Goal: Task Accomplishment & Management: Manage account settings

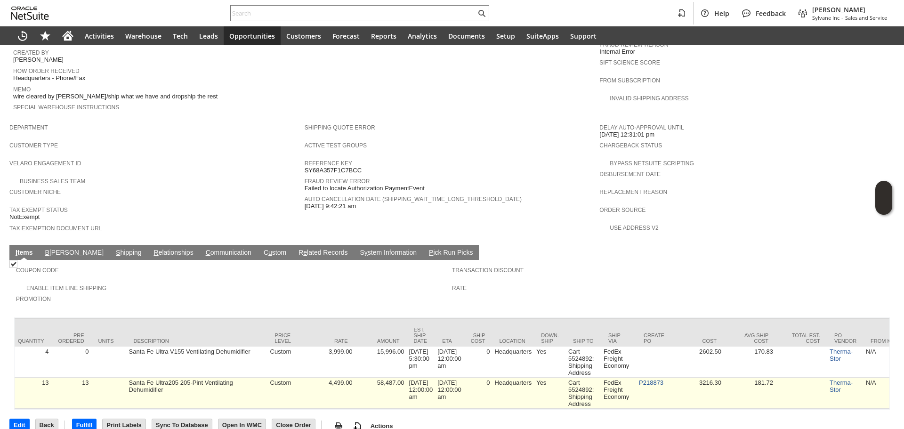
scroll to position [0, 318]
click at [661, 379] on link "P218873" at bounding box center [648, 382] width 24 height 7
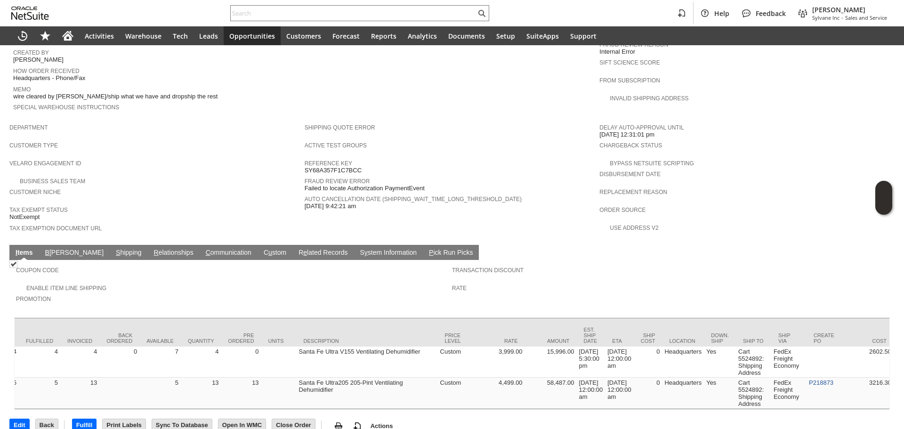
scroll to position [0, 0]
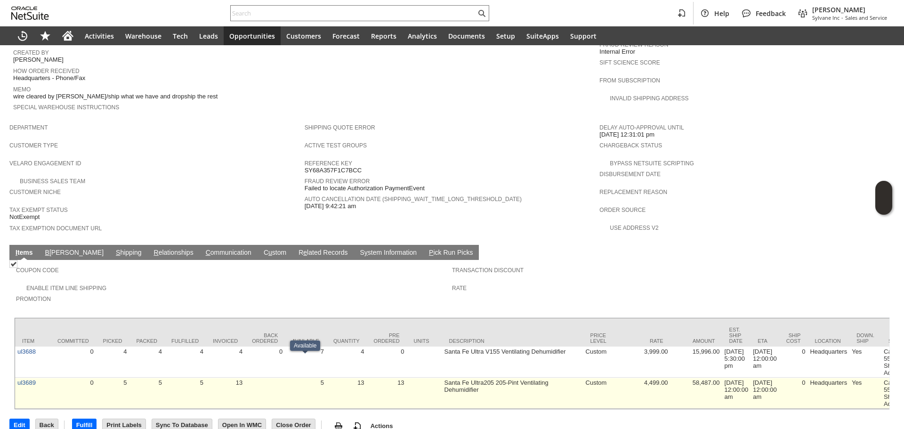
drag, startPoint x: 307, startPoint y: 387, endPoint x: 322, endPoint y: 383, distance: 15.0
copy link "ul3689"
drag, startPoint x: 40, startPoint y: 362, endPoint x: 18, endPoint y: 363, distance: 22.2
click at [18, 378] on td "ul3689" at bounding box center [32, 393] width 35 height 31
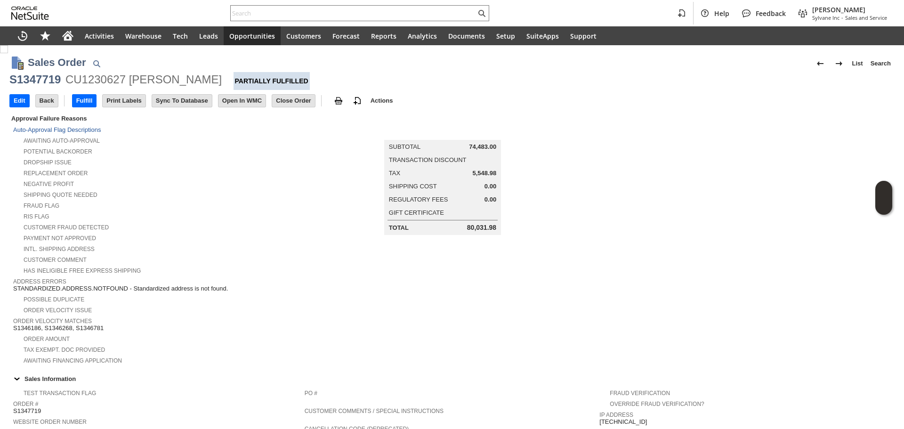
click at [46, 86] on div "S1347719" at bounding box center [34, 79] width 51 height 15
copy div "S1347719"
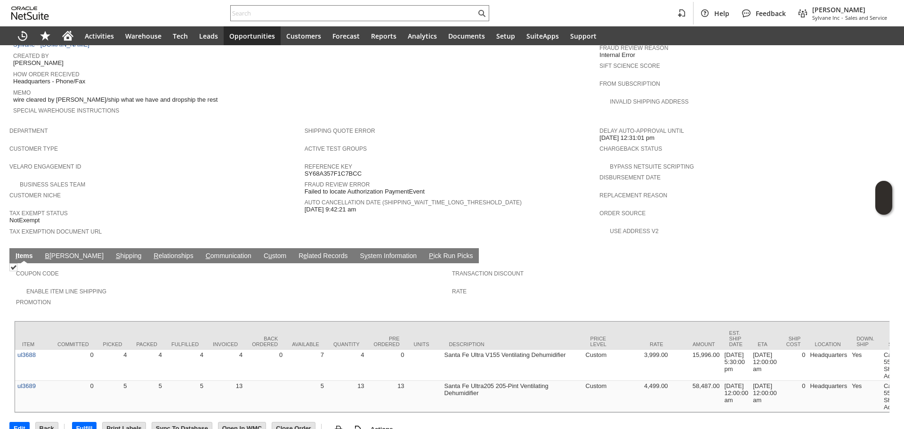
scroll to position [460, 0]
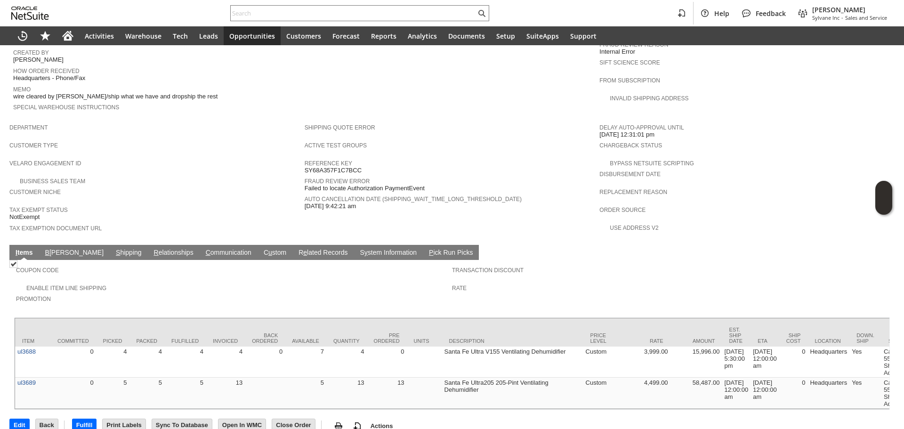
click at [303, 4] on div "Help Feedback Gary J Llanasas Sylvane Inc - Sales and Service" at bounding box center [452, 13] width 904 height 26
click at [300, 12] on input "text" at bounding box center [353, 13] width 245 height 11
paste input "7323797473"
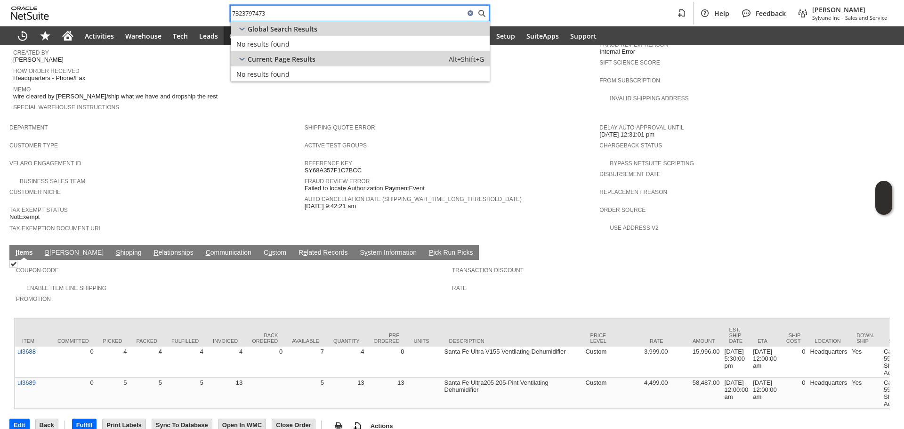
type input "7323797473"
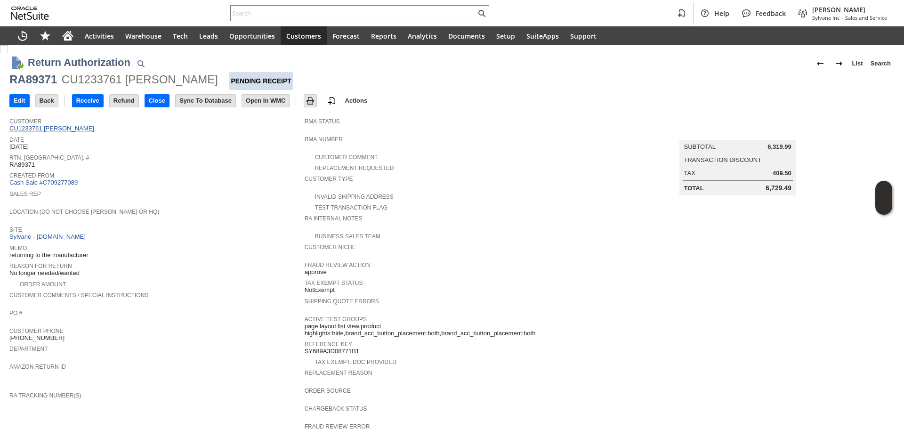
click at [69, 130] on link "CU1233761 Alfonso Mendoza" at bounding box center [52, 128] width 87 height 7
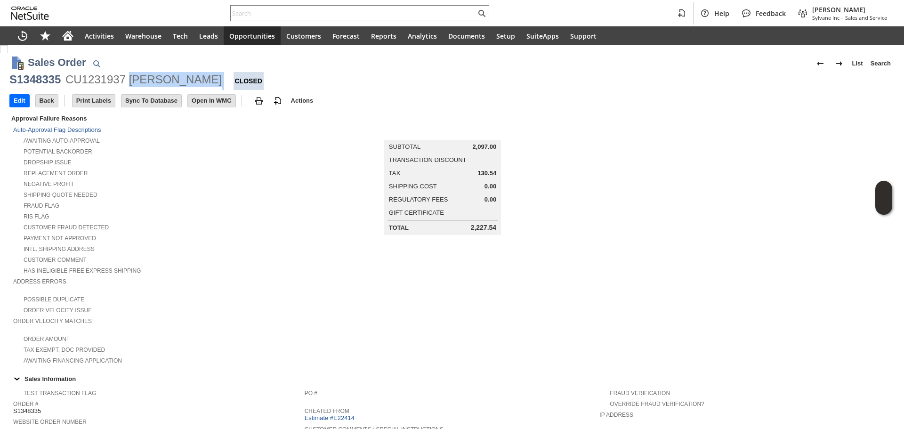
copy div "William Kraus"
drag, startPoint x: 202, startPoint y: 85, endPoint x: 132, endPoint y: 83, distance: 70.2
click at [132, 83] on div "S1348335 CU1231937 William Kraus Closed" at bounding box center [451, 81] width 885 height 18
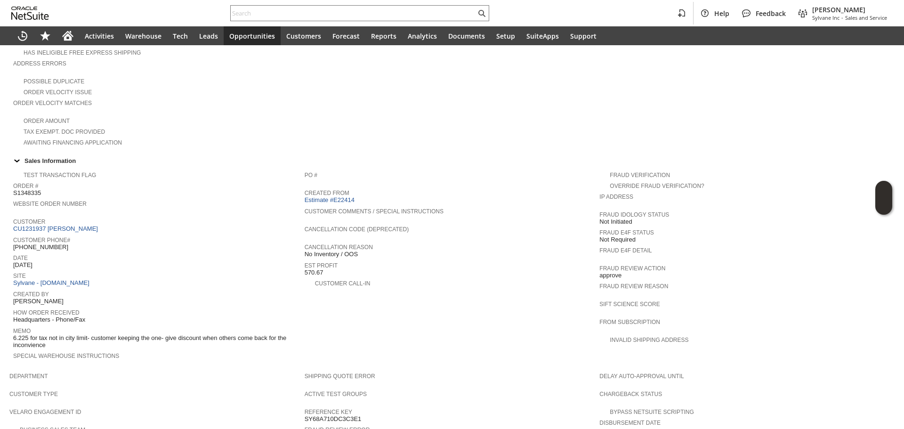
scroll to position [330, 0]
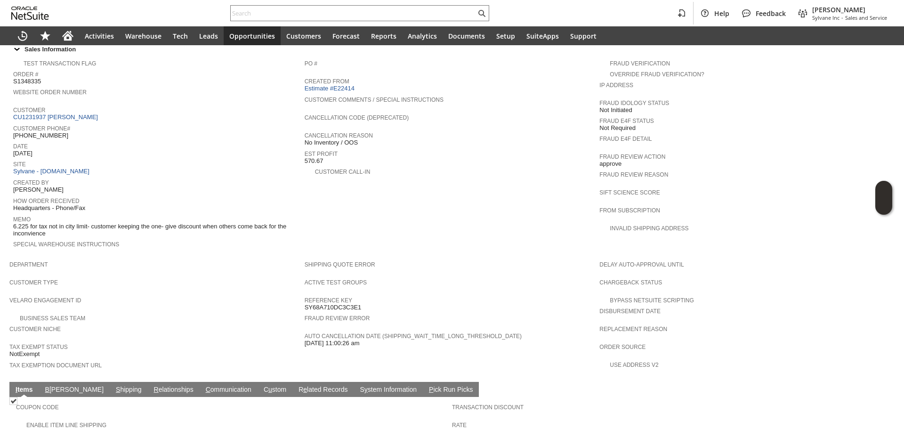
click at [52, 132] on span "(816) 409-6202" at bounding box center [40, 136] width 55 height 8
click at [52, 132] on span "[PHONE_NUMBER]" at bounding box center [40, 136] width 55 height 8
copy tbody "[PHONE_NUMBER]"
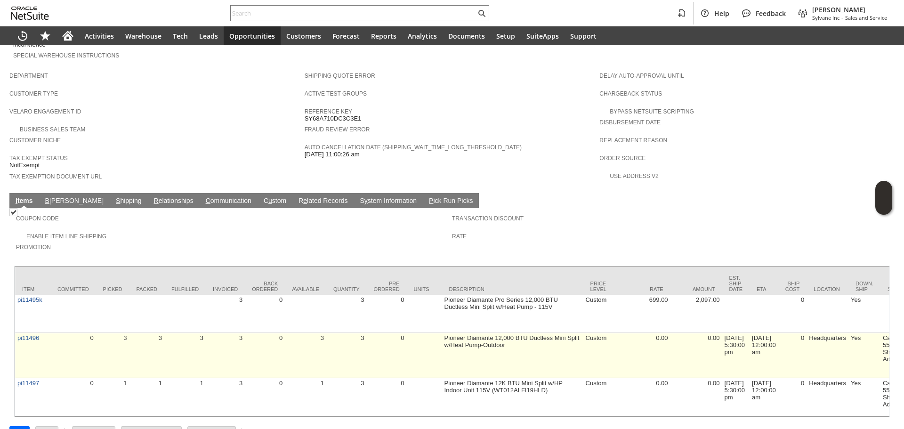
scroll to position [526, 0]
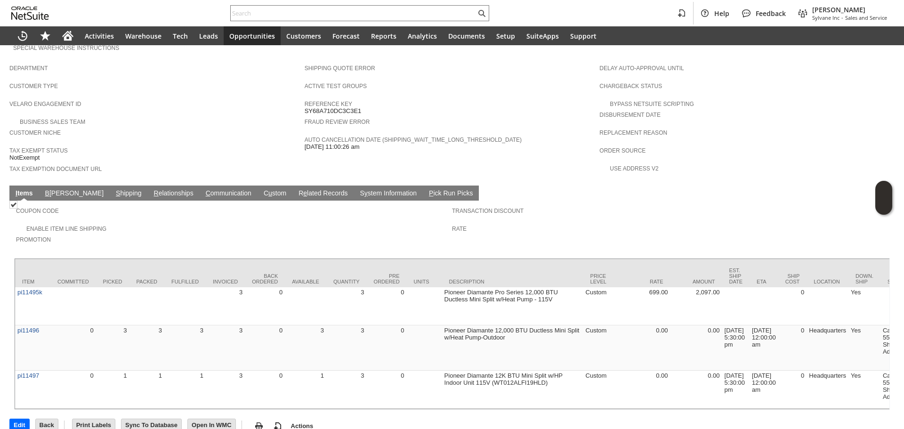
click at [84, 203] on td "Coupon Code" at bounding box center [234, 213] width 436 height 20
click at [113, 189] on link "S hipping" at bounding box center [128, 193] width 31 height 9
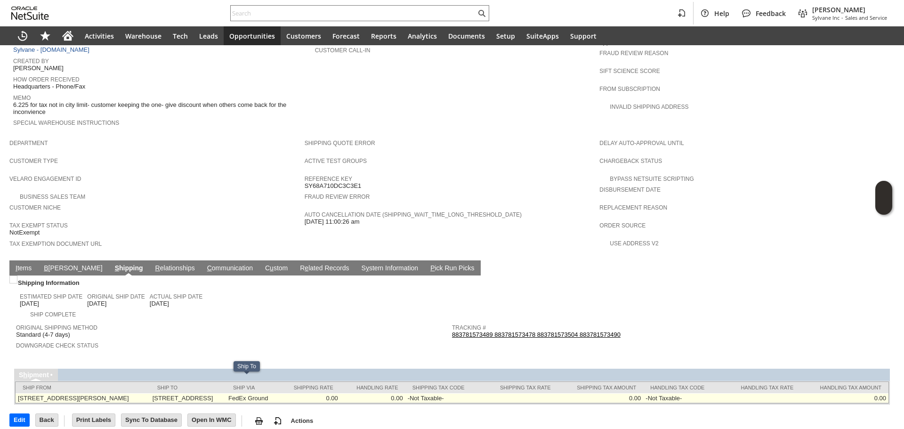
copy td "16816 Main Street"
copy td "16816 Main Street Road"
drag, startPoint x: 172, startPoint y: 384, endPoint x: 240, endPoint y: 379, distance: 67.5
click at [226, 393] on td "[STREET_ADDRESS]" at bounding box center [188, 398] width 76 height 10
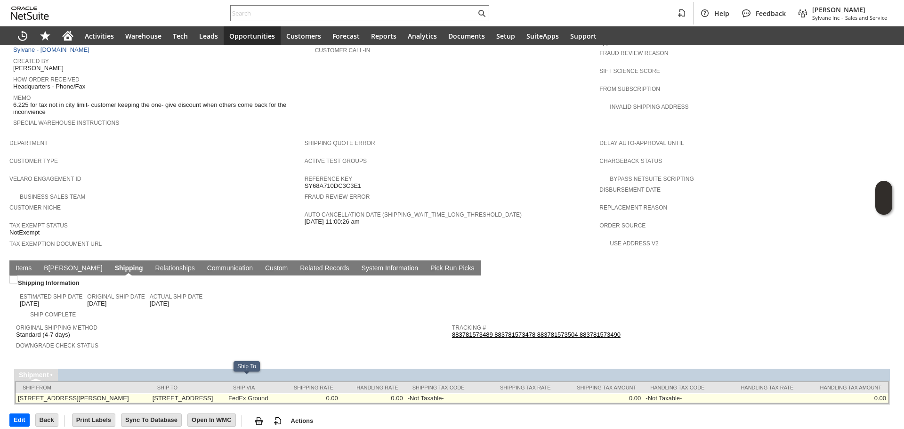
click at [226, 393] on td "[STREET_ADDRESS]" at bounding box center [188, 398] width 76 height 10
copy td "65301"
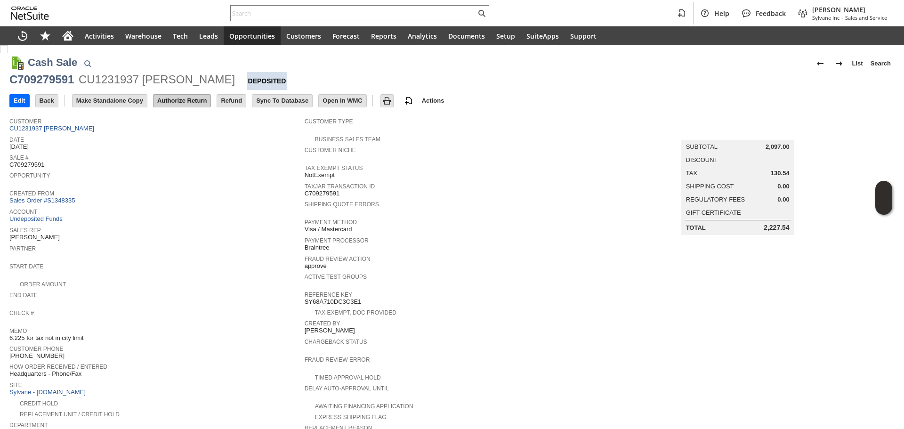
click at [175, 97] on input "Authorize Return" at bounding box center [182, 101] width 57 height 12
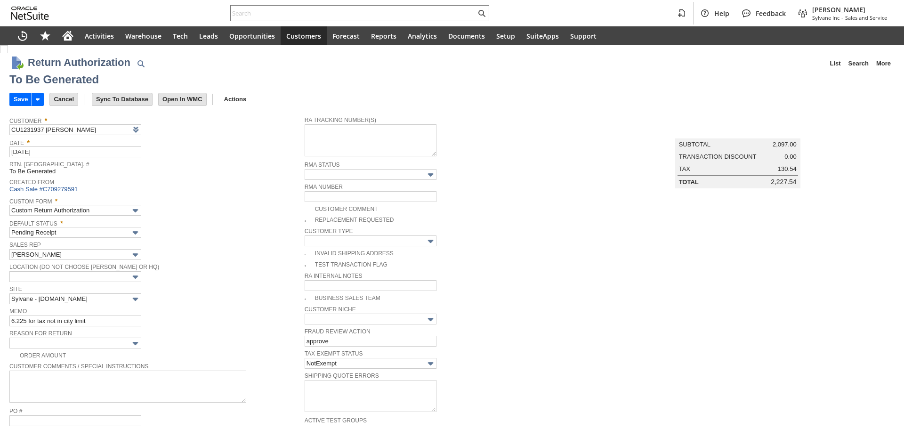
scroll to position [512, 0]
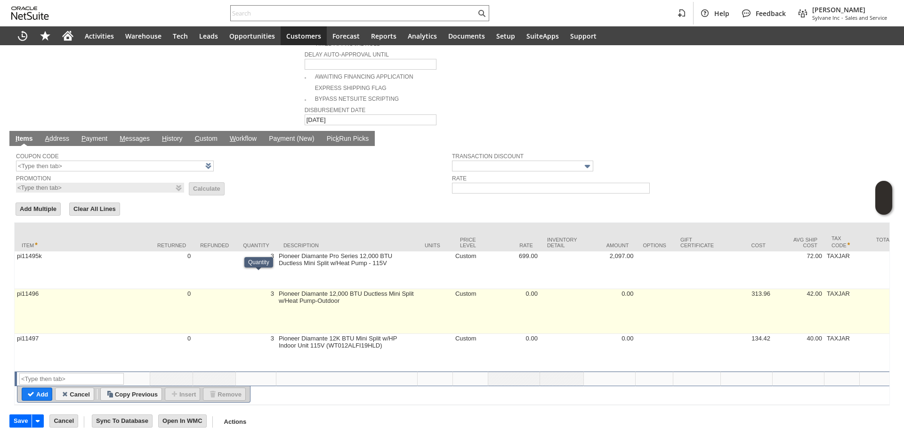
click at [273, 293] on td "3" at bounding box center [256, 311] width 41 height 45
type input "3"
type input "OK"
type input "Make Copy"
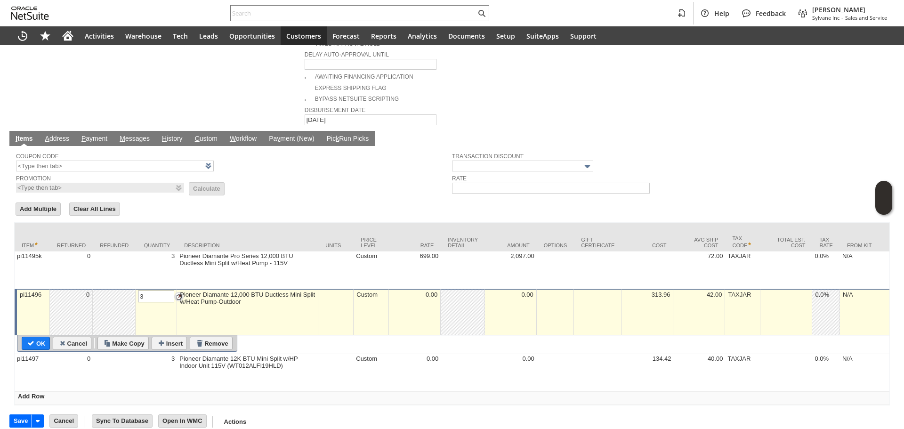
click at [158, 291] on input "3" at bounding box center [156, 297] width 36 height 12
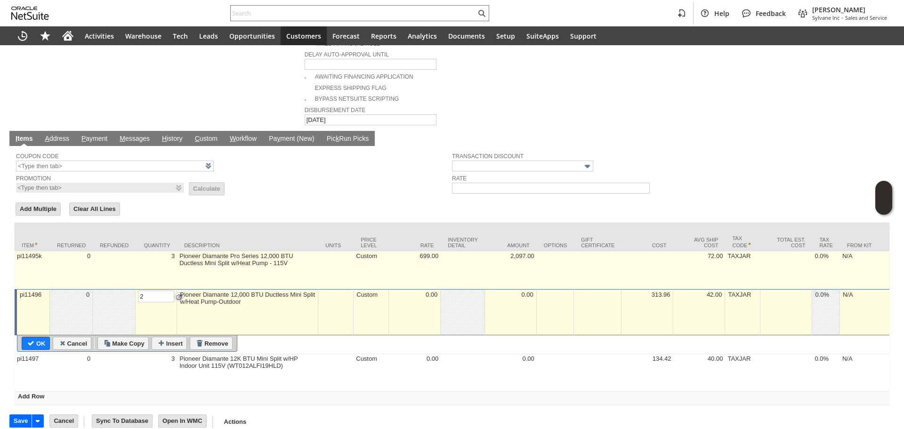
type input "2"
click at [170, 253] on td "3" at bounding box center [156, 270] width 41 height 38
type input "pi11495k"
type input "3"
type input "OK"
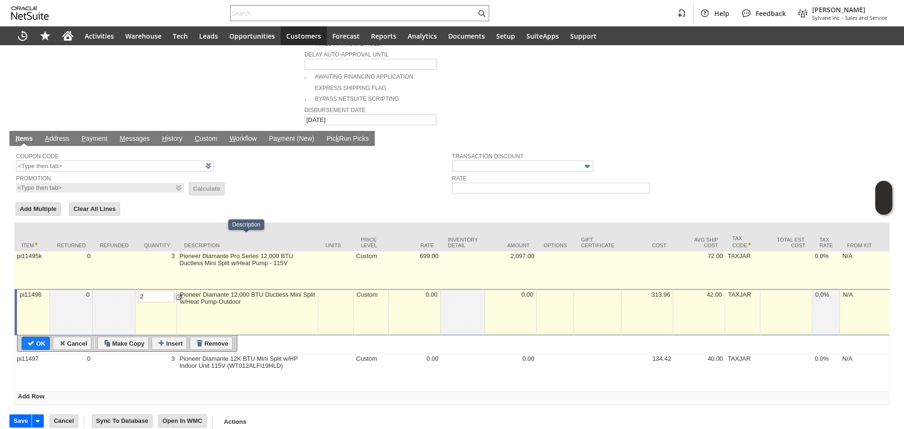
type input "Make Copy"
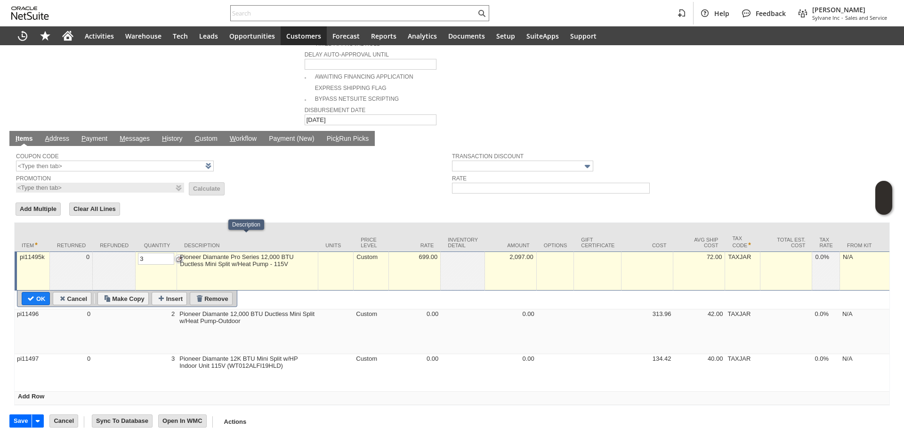
click at [212, 292] on input "Remove" at bounding box center [211, 298] width 42 height 12
type input "pi11496"
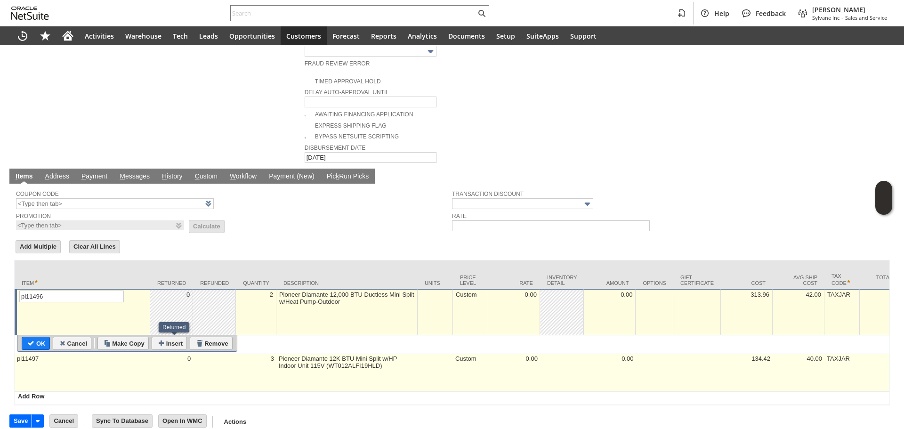
click at [189, 354] on td "0" at bounding box center [171, 373] width 43 height 38
type input "pi11497"
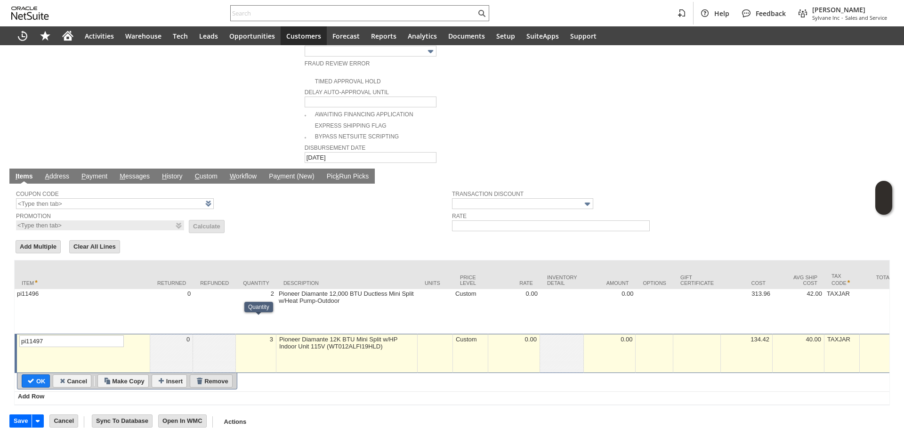
click at [215, 375] on input "Remove" at bounding box center [211, 381] width 42 height 12
type input "Add"
type input "Copy Previous"
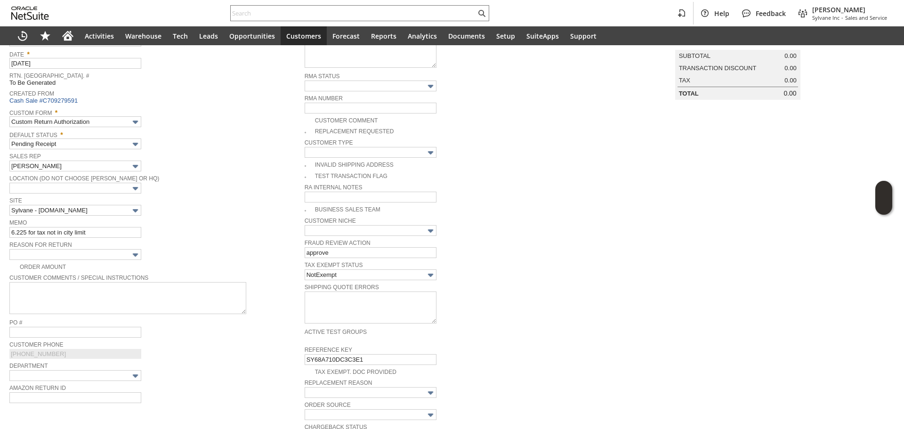
scroll to position [60, 0]
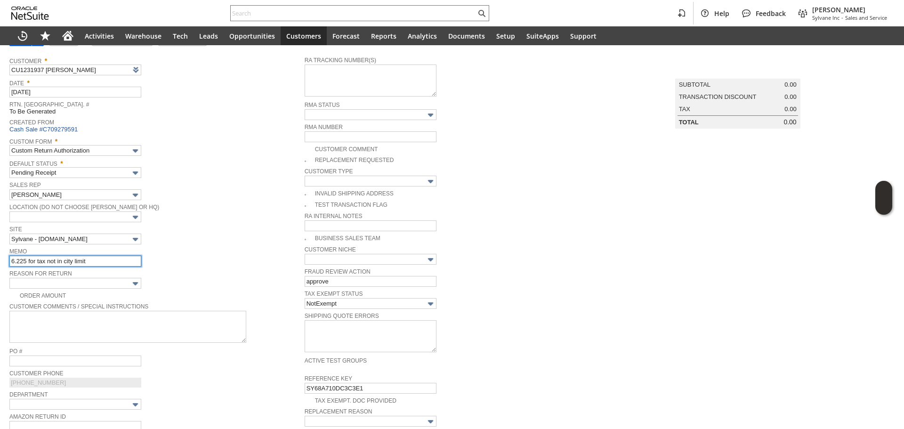
click at [88, 259] on input "6.225 for tax not in city limit" at bounding box center [75, 261] width 132 height 11
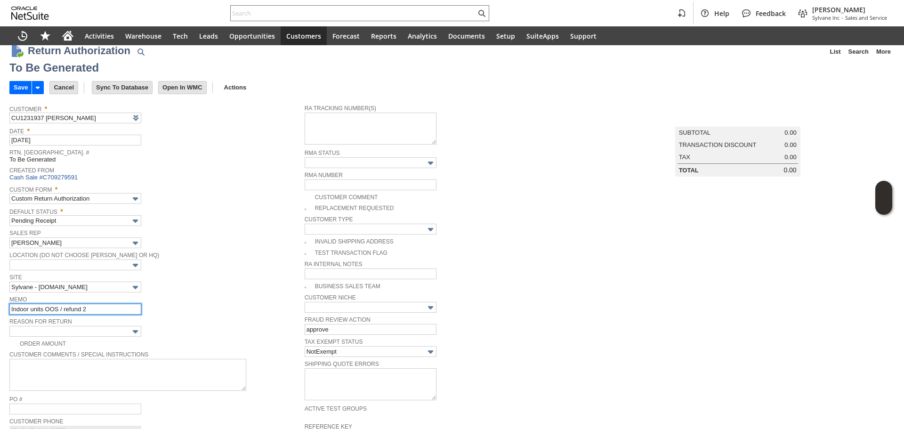
scroll to position [0, 0]
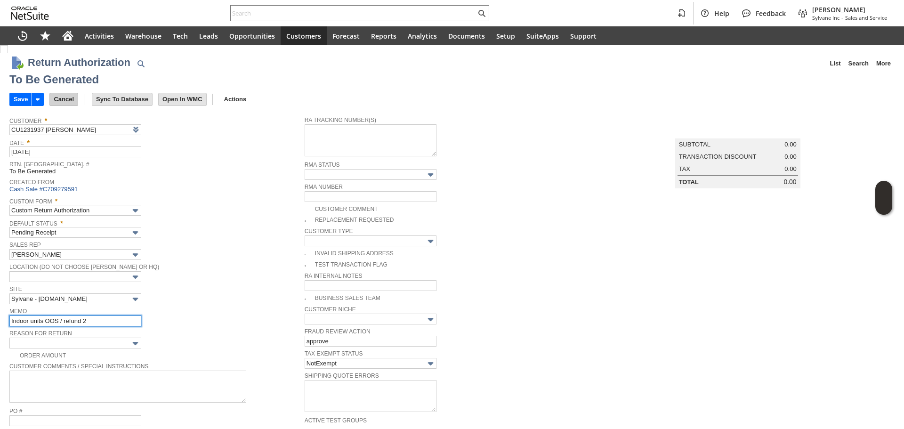
type input "Indoor units OOS / refund 2"
click at [65, 103] on input "Cancel" at bounding box center [64, 99] width 28 height 12
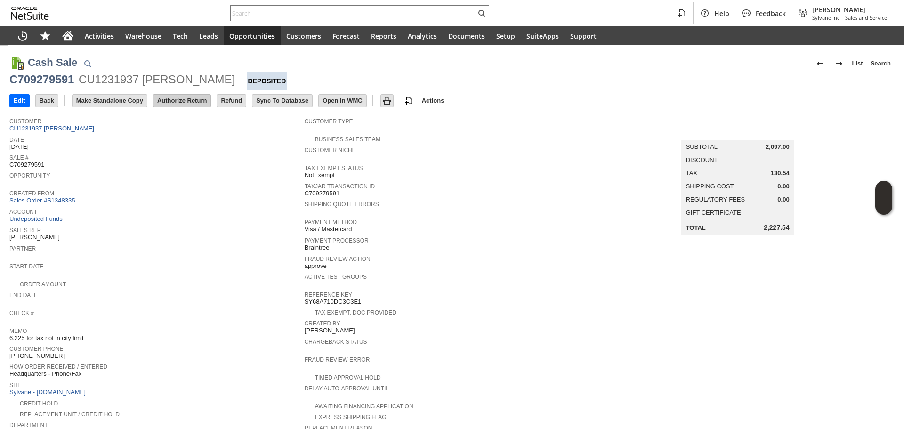
click at [179, 97] on input "Authorize Return" at bounding box center [182, 101] width 57 height 12
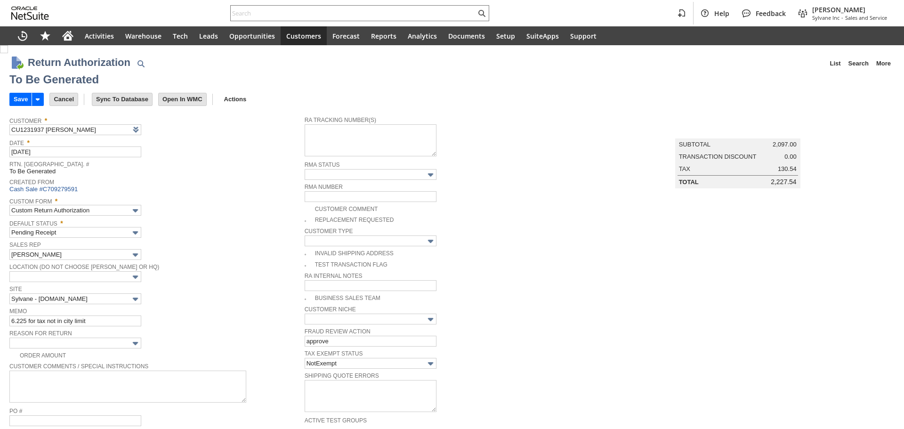
scroll to position [512, 0]
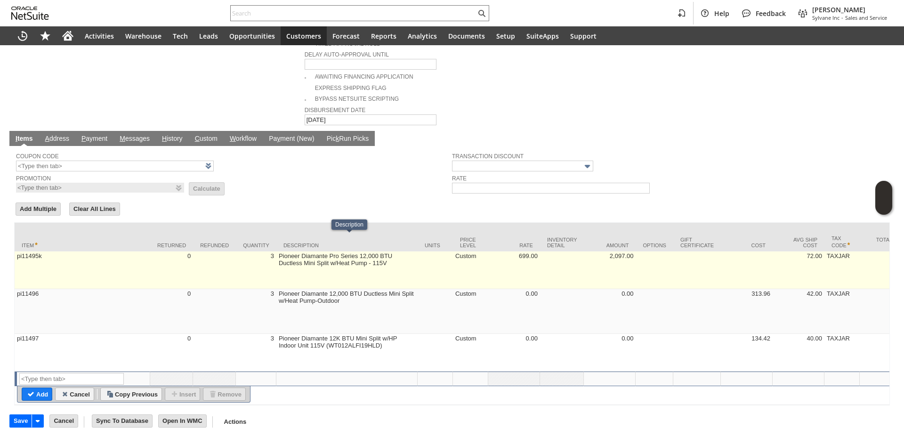
click at [276, 258] on td "3" at bounding box center [256, 270] width 41 height 38
type input "3"
type input "pi11495k"
type input "OK"
type input "Make Copy"
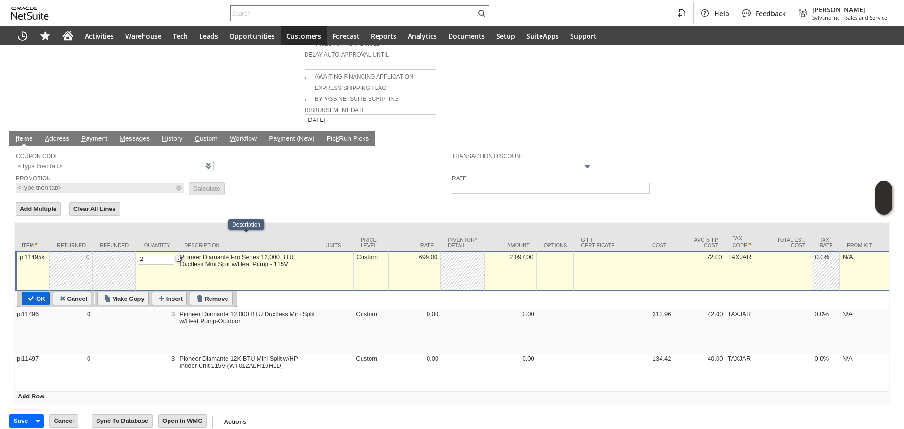
type input "2"
click at [47, 292] on input "OK" at bounding box center [35, 298] width 27 height 12
type input "Add"
type input "Copy Previous"
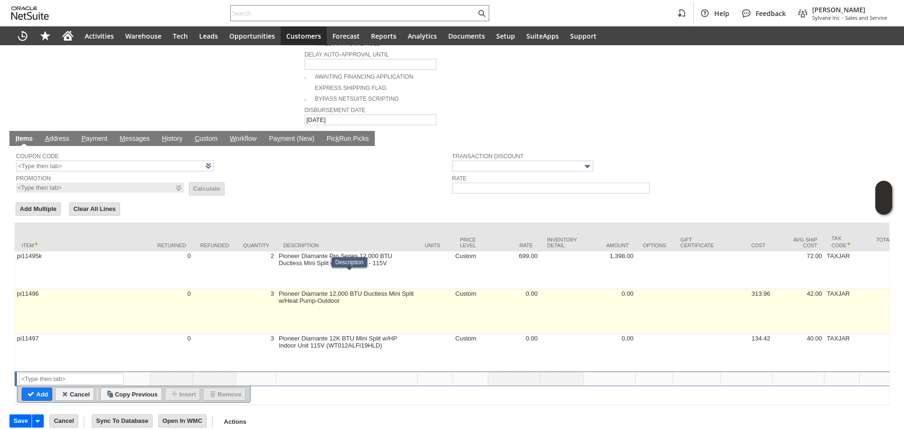
click at [271, 289] on td "3" at bounding box center [256, 311] width 41 height 45
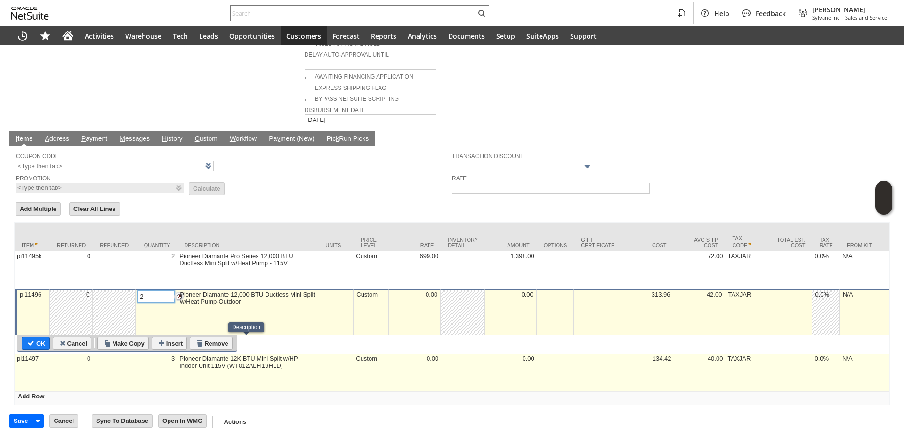
type input "2"
click at [174, 354] on td "3" at bounding box center [156, 373] width 41 height 38
type input "pi11497"
type input "3"
type input "OK"
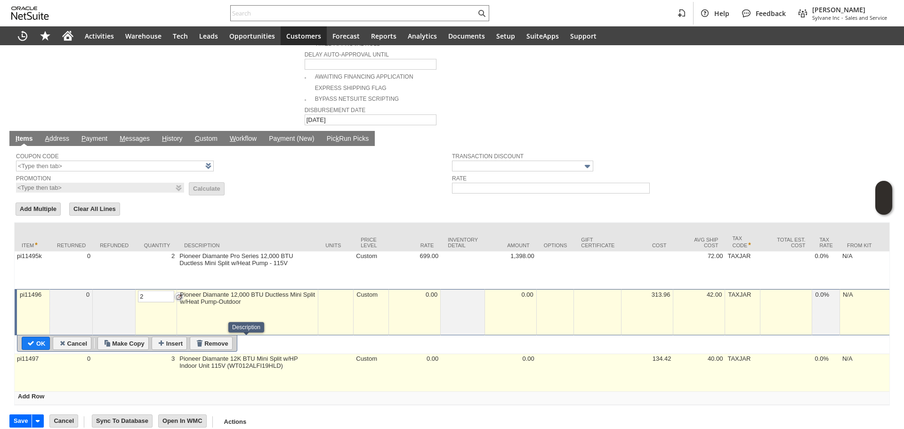
type input "Make Copy"
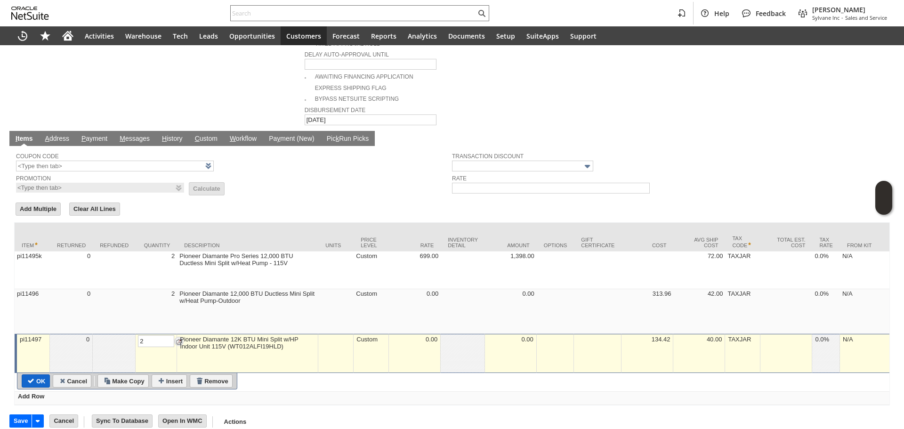
type input "2"
drag, startPoint x: 43, startPoint y: 366, endPoint x: 42, endPoint y: 356, distance: 10.4
click at [43, 375] on input "OK" at bounding box center [35, 381] width 27 height 12
type input "Add"
type input "Copy Previous"
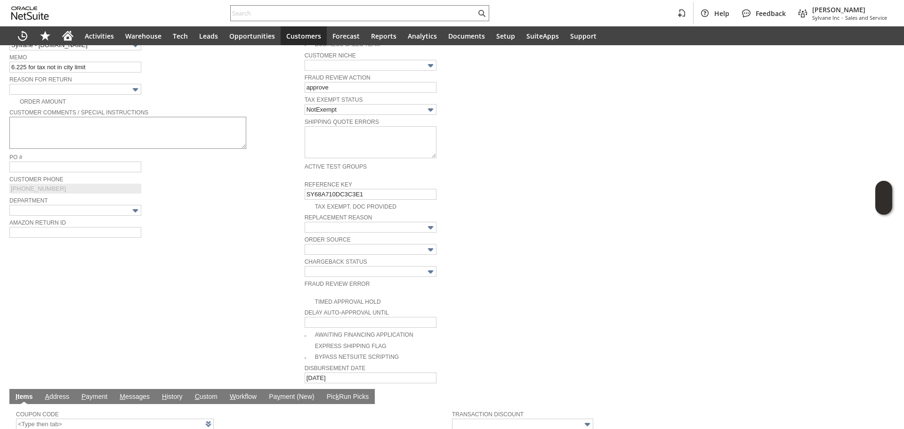
scroll to position [182, 0]
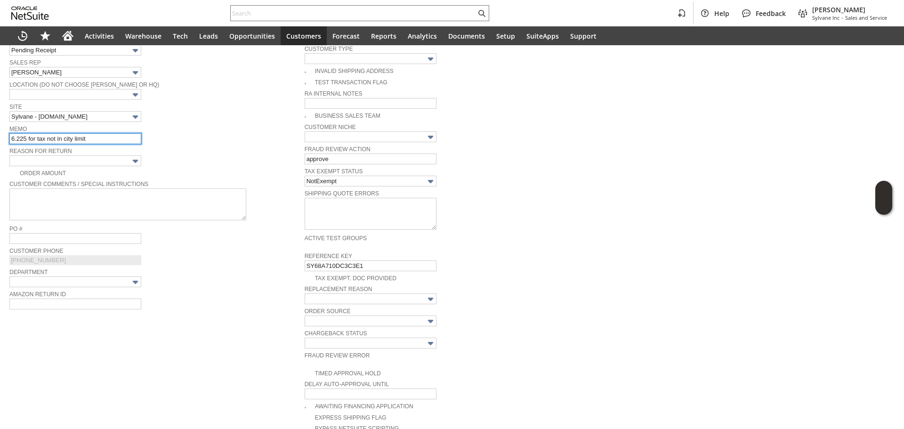
click at [86, 135] on input "6.225 for tax not in city limit" at bounding box center [75, 138] width 132 height 11
type input "indoor units OOS / getting 2 outdoor units back / need to refund 2 kits"
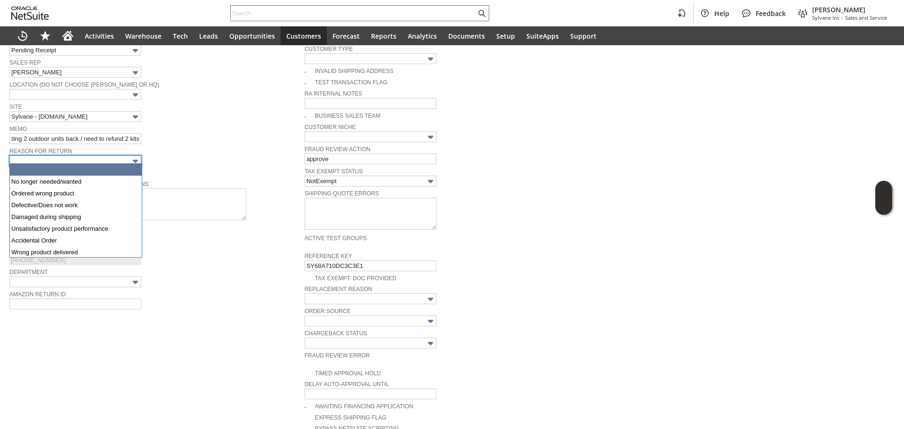
click at [79, 156] on input "text" at bounding box center [75, 160] width 132 height 11
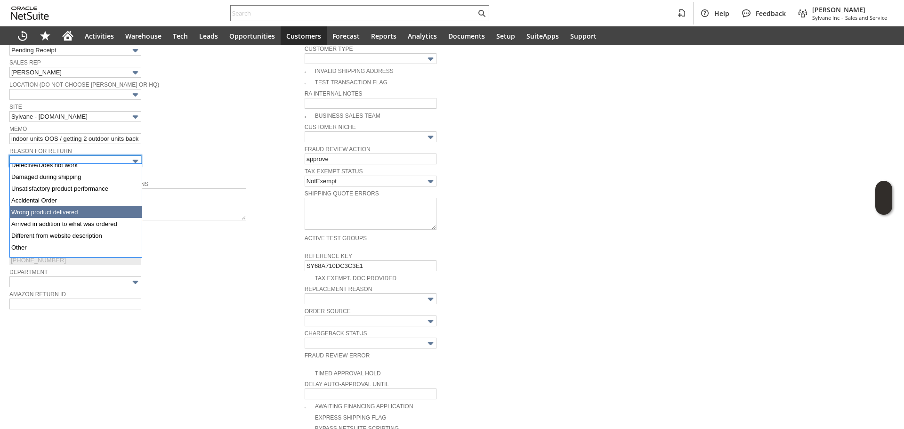
scroll to position [47, 0]
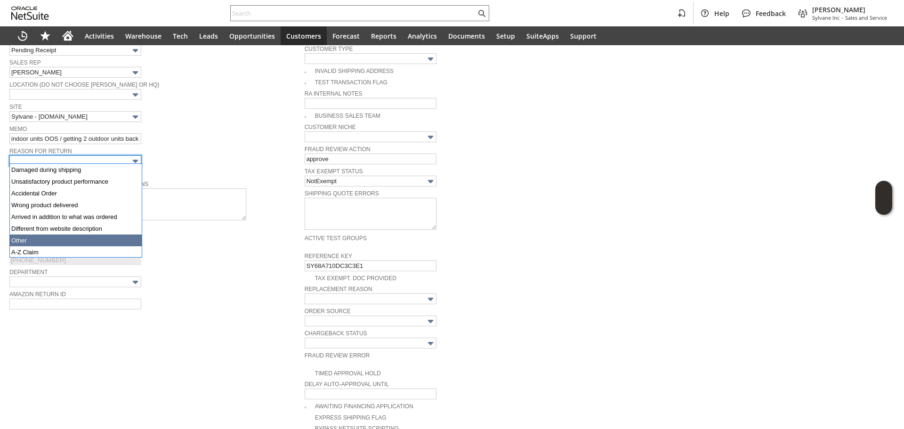
type input "Other"
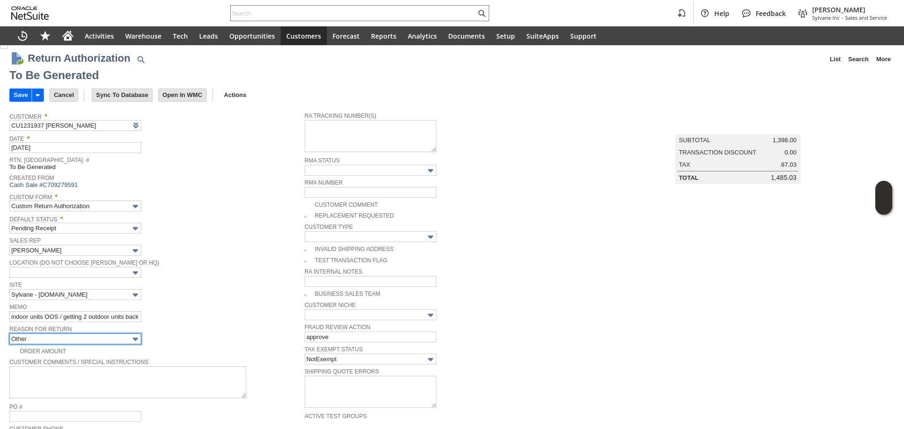
scroll to position [0, 0]
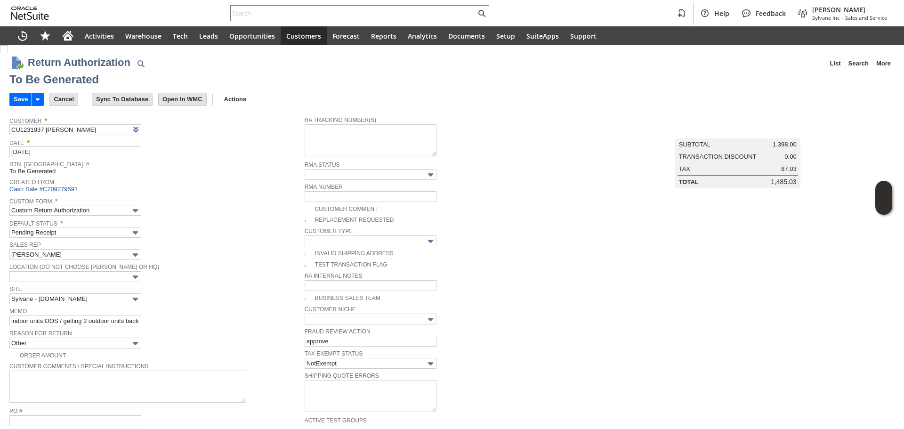
click at [221, 174] on div "Rtn. Auth. # To Be Generated" at bounding box center [154, 166] width 291 height 17
click at [19, 94] on input "Save" at bounding box center [21, 99] width 22 height 12
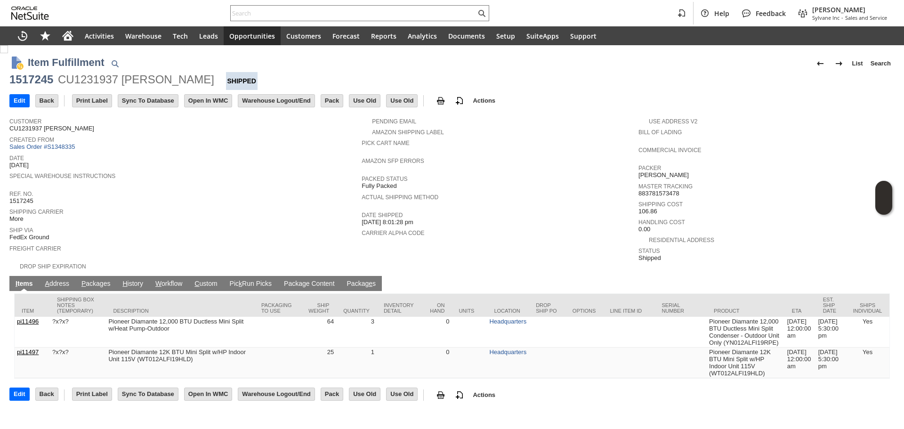
click at [101, 280] on link "P ackages" at bounding box center [96, 284] width 34 height 9
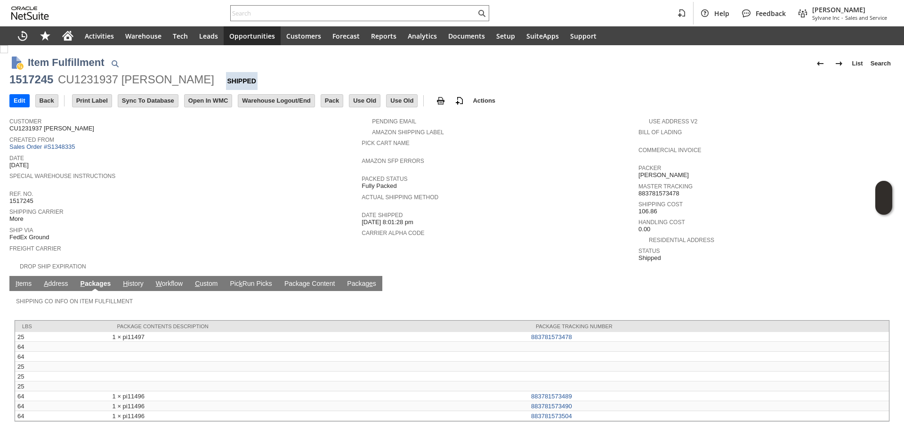
scroll to position [21, 0]
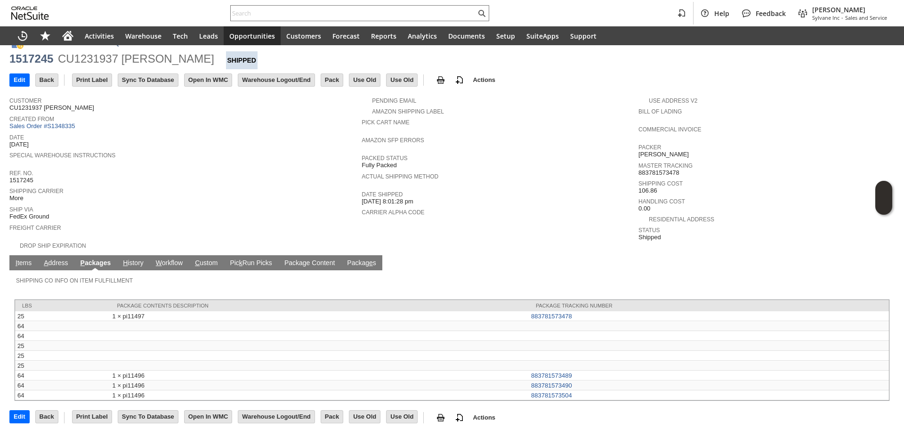
click at [23, 260] on link "I tems" at bounding box center [23, 263] width 21 height 9
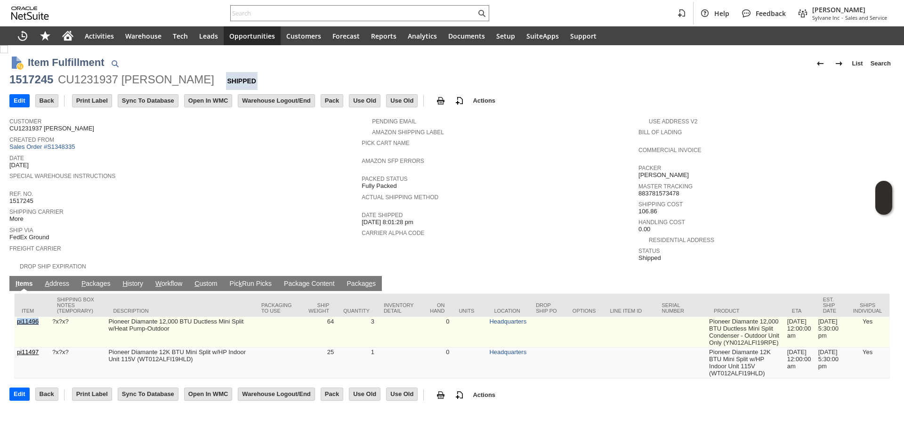
copy link "pi11496"
drag, startPoint x: 37, startPoint y: 324, endPoint x: 16, endPoint y: 324, distance: 21.2
click at [16, 324] on td "pi11496" at bounding box center [32, 332] width 35 height 31
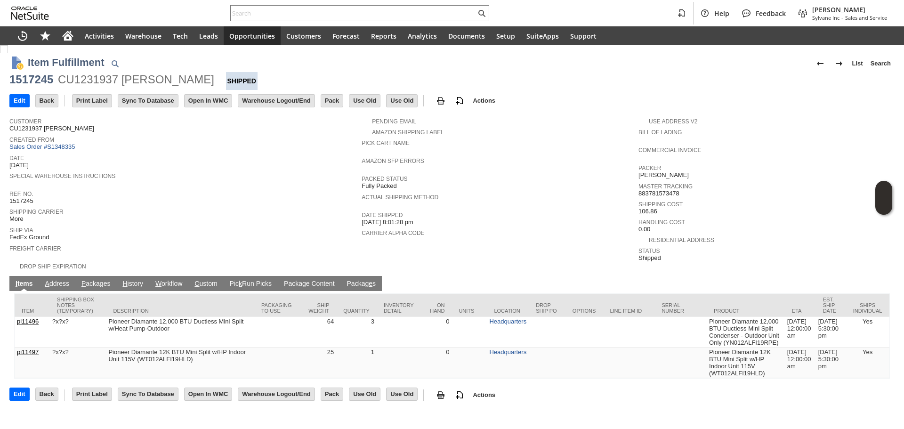
drag, startPoint x: 99, startPoint y: 284, endPoint x: 102, endPoint y: 279, distance: 6.3
click at [102, 280] on td "P ackages" at bounding box center [95, 283] width 41 height 15
click at [102, 280] on link "P ackages" at bounding box center [96, 284] width 34 height 9
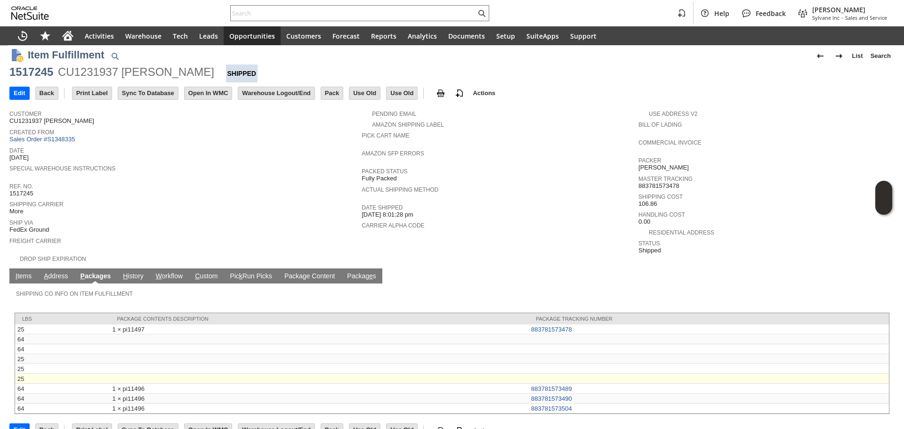
scroll to position [21, 0]
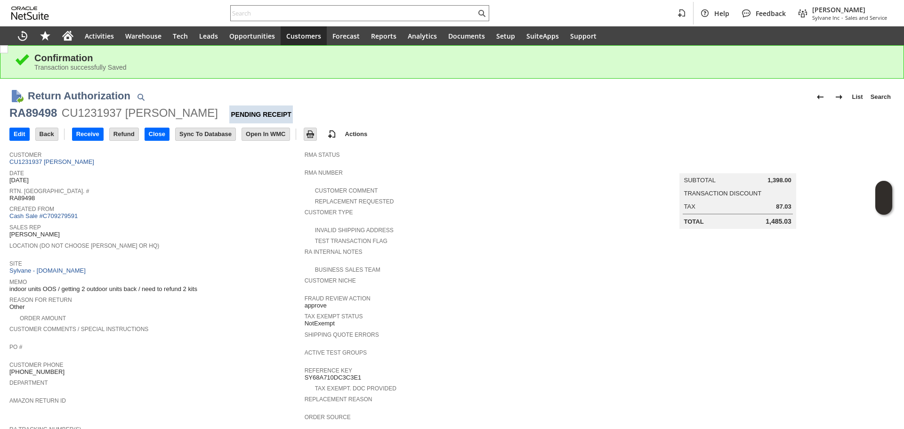
click at [31, 109] on div "RA89498" at bounding box center [33, 112] width 48 height 15
copy div "RA89498"
click at [22, 136] on input "Edit" at bounding box center [19, 134] width 19 height 12
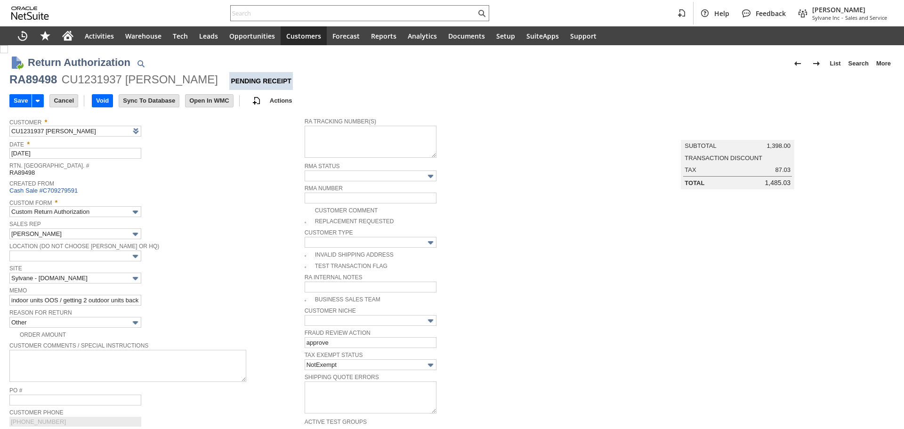
type textarea "997065100430062"
type input "Add"
type input "Copy Previous"
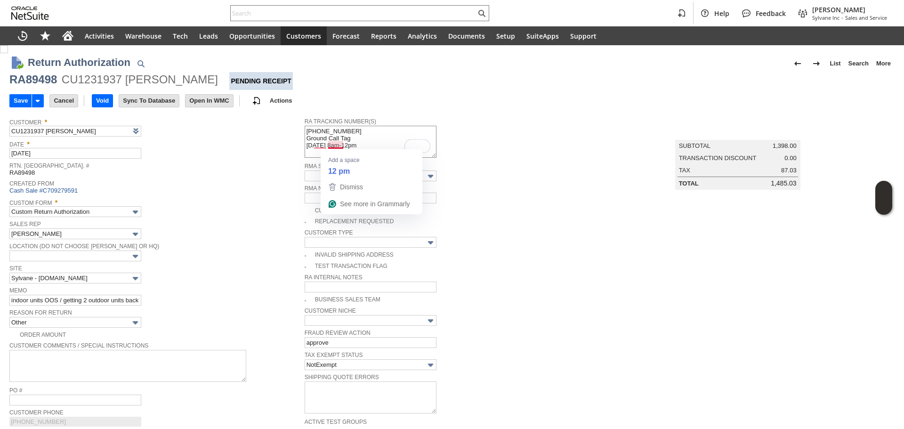
click at [330, 146] on textarea "[PHONE_NUMBER] Ground Call Tag [DATE] 8am-12pm" at bounding box center [371, 142] width 132 height 32
click at [332, 147] on textarea "997065100430062 Ground Call Tag 9/5 8am-12pm" at bounding box center [371, 142] width 132 height 32
click at [357, 131] on textarea "997065100430062 Ground Call Tag 9/5 8am-2pm" at bounding box center [371, 142] width 132 height 32
click at [370, 136] on textarea "997065100430062 Ground Call Tag 9/5 8am-2pm" at bounding box center [371, 142] width 132 height 32
click at [375, 130] on textarea "997065100430062 Ground Call Tag 9/5 8am-2pm" at bounding box center [371, 142] width 132 height 32
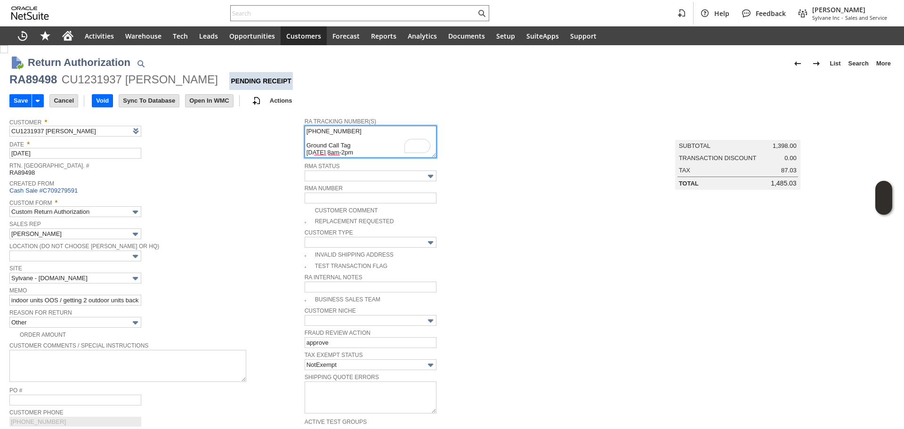
paste textarea "997065100430079"
type textarea "997065100430062 997065100430079 Ground Call Tag 9/5 8am-2pm"
drag, startPoint x: 226, startPoint y: 198, endPoint x: 133, endPoint y: 169, distance: 97.3
click at [226, 198] on span "Custom Form *" at bounding box center [154, 201] width 291 height 10
click at [15, 100] on input "Save" at bounding box center [21, 101] width 22 height 12
